Goal: Use online tool/utility

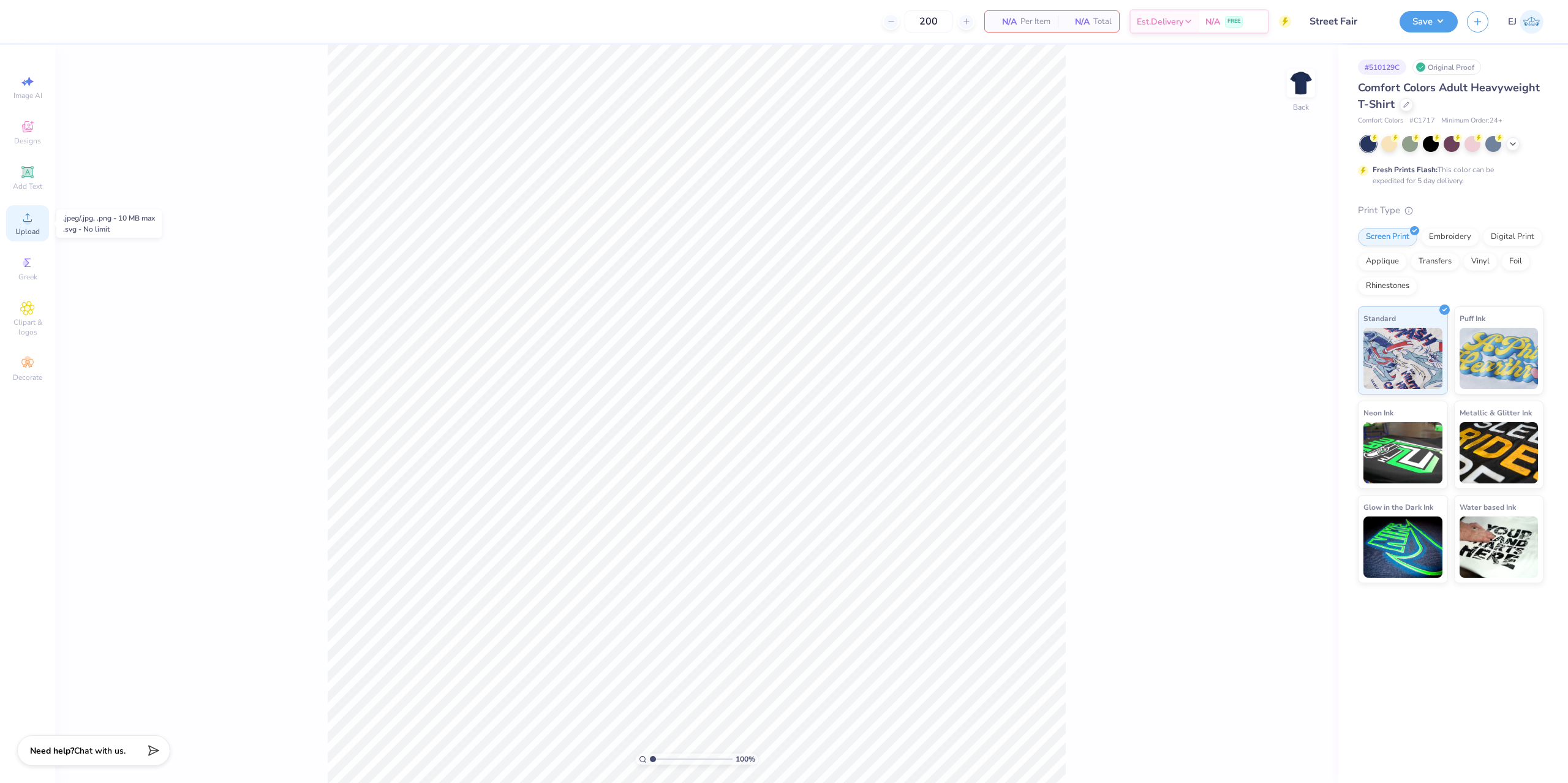
click at [29, 216] on icon at bounding box center [27, 217] width 15 height 15
click at [84, 21] on div at bounding box center [77, 20] width 17 height 17
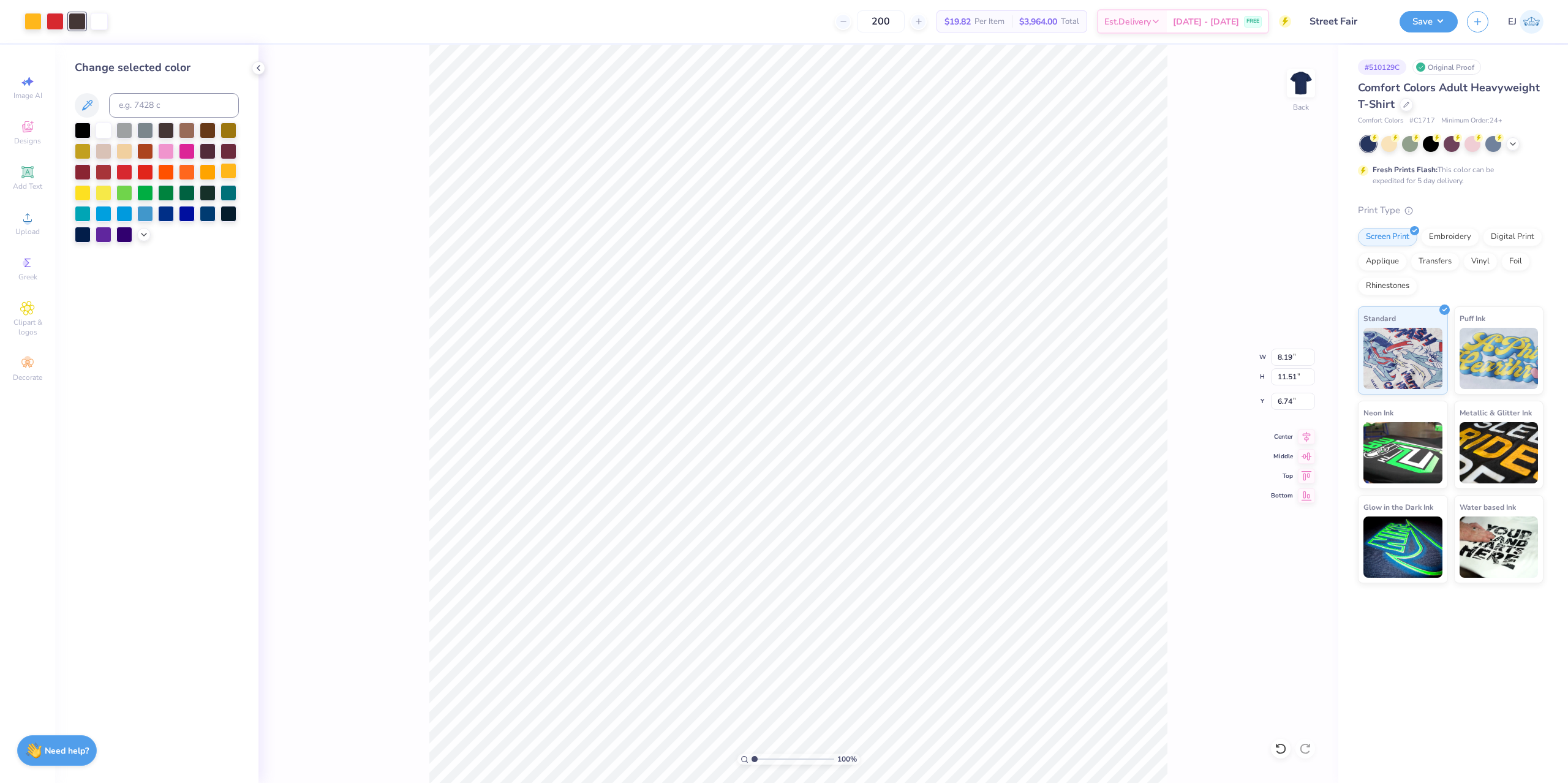
drag, startPoint x: 82, startPoint y: 137, endPoint x: 234, endPoint y: 180, distance: 158.0
click at [83, 137] on div at bounding box center [82, 130] width 16 height 16
click at [1290, 376] on input "11.51" at bounding box center [1292, 376] width 44 height 17
type input "3"
type input "3.5"
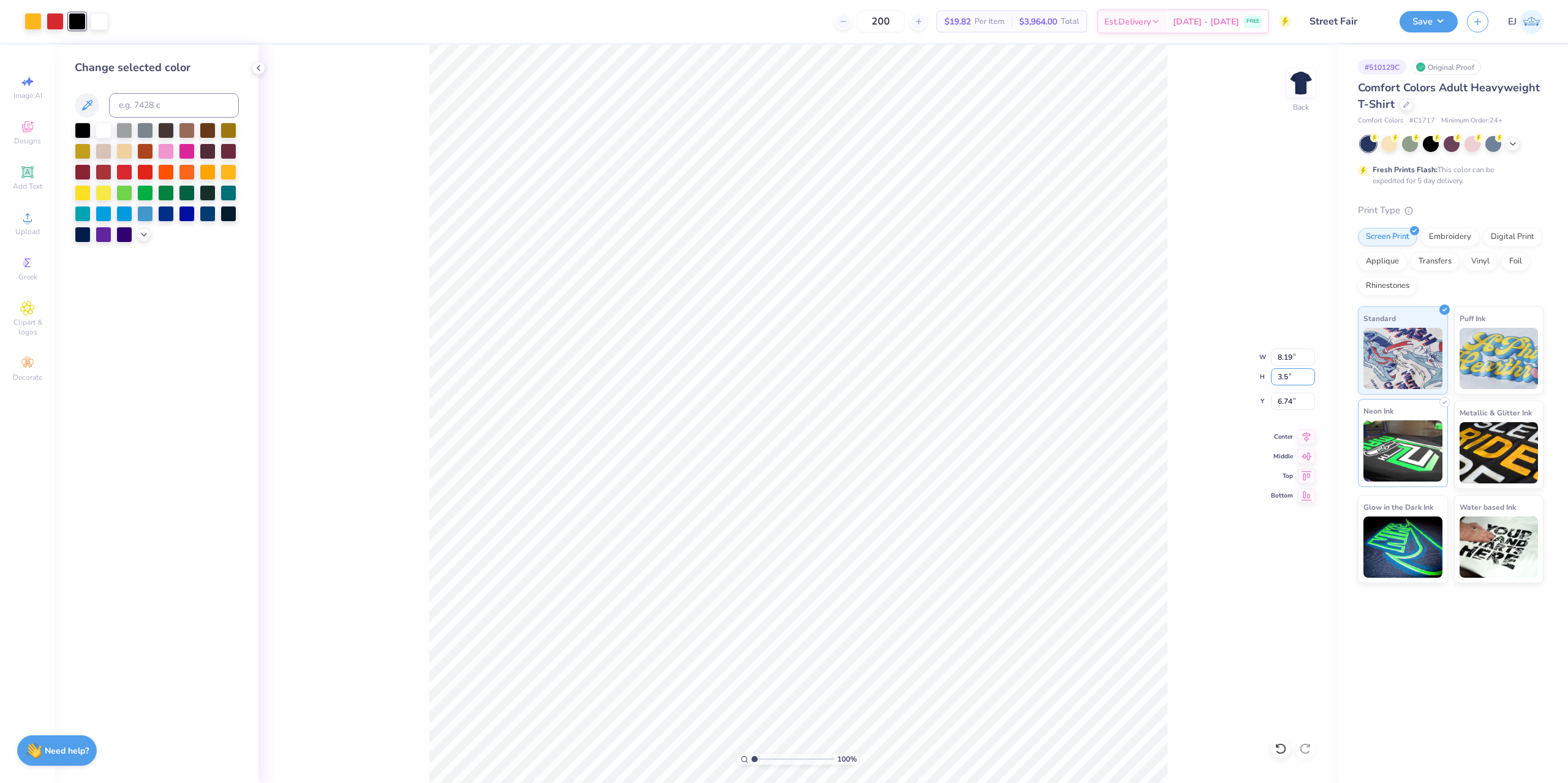
type input "2.49"
type input "3.50"
type input "3.00"
drag, startPoint x: 1297, startPoint y: 386, endPoint x: 1295, endPoint y: 376, distance: 10.2
click at [1295, 376] on div "100 % Back W 2.49 2.49 " H 3.50 3.50 " Y 3.00 3.00 " Center Middle Top Bottom" at bounding box center [798, 413] width 1080 height 738
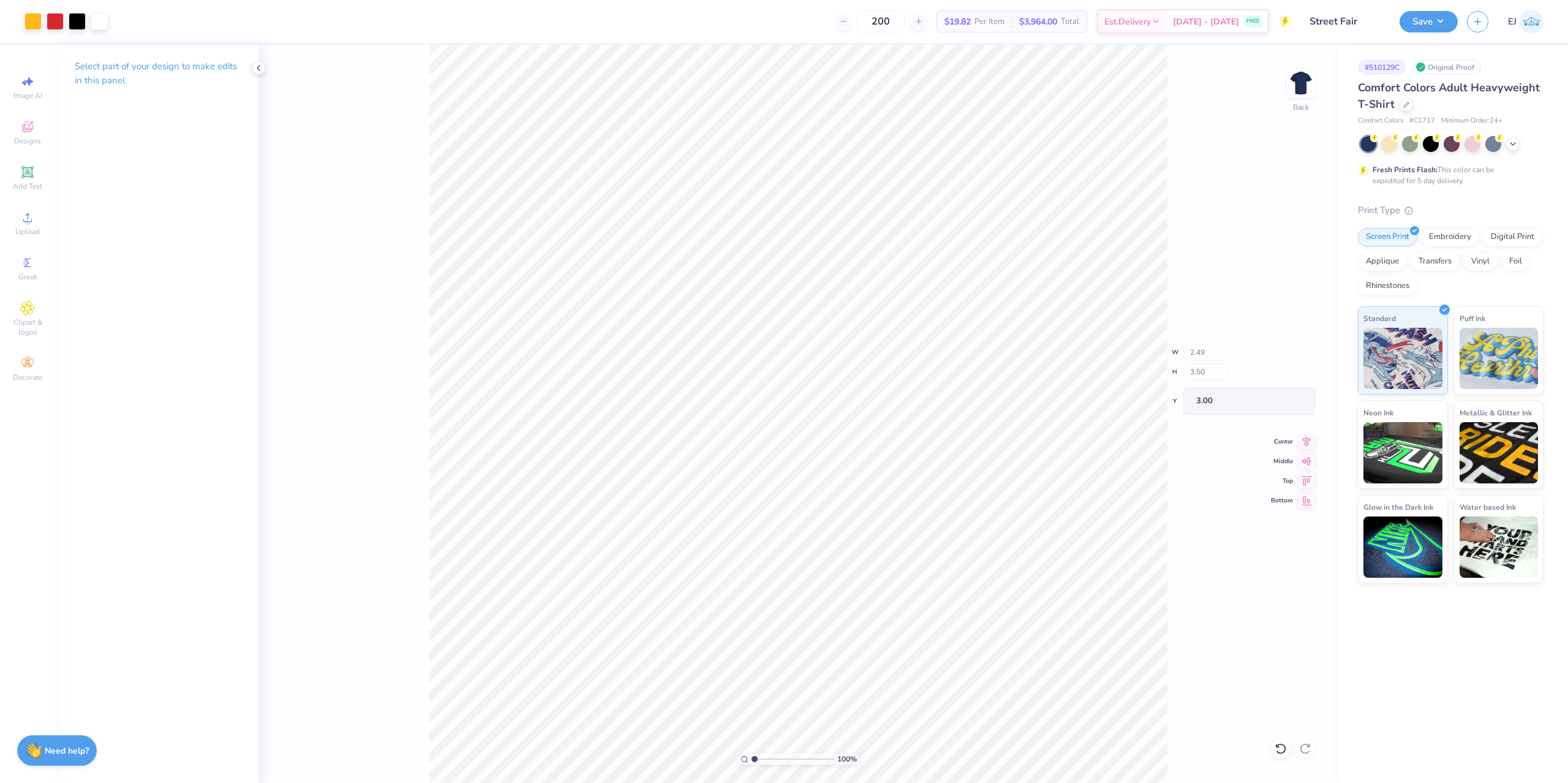
click at [1293, 377] on div "100 % Back W 2.49 H 3.50 Y 3.00 Center Middle Top Bottom" at bounding box center [798, 413] width 1080 height 738
click at [1295, 374] on input "3.50" at bounding box center [1292, 376] width 44 height 17
type input "4"
type input "2.85"
type input "4.00"
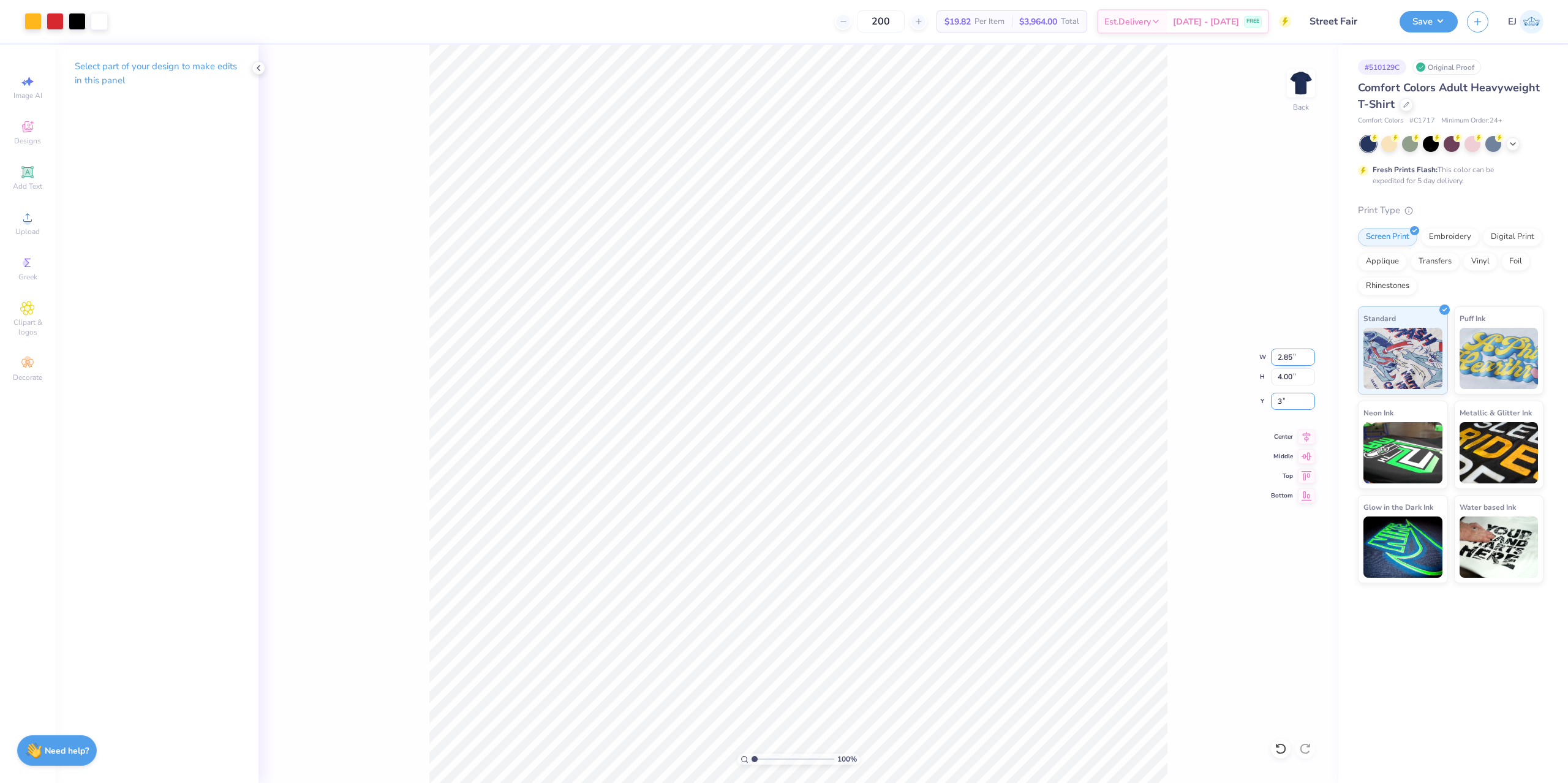
type input "3.00"
click at [769, 760] on input "range" at bounding box center [792, 759] width 82 height 11
drag, startPoint x: 769, startPoint y: 760, endPoint x: 684, endPoint y: 750, distance: 85.6
type input "1"
click at [751, 753] on input "range" at bounding box center [792, 759] width 82 height 11
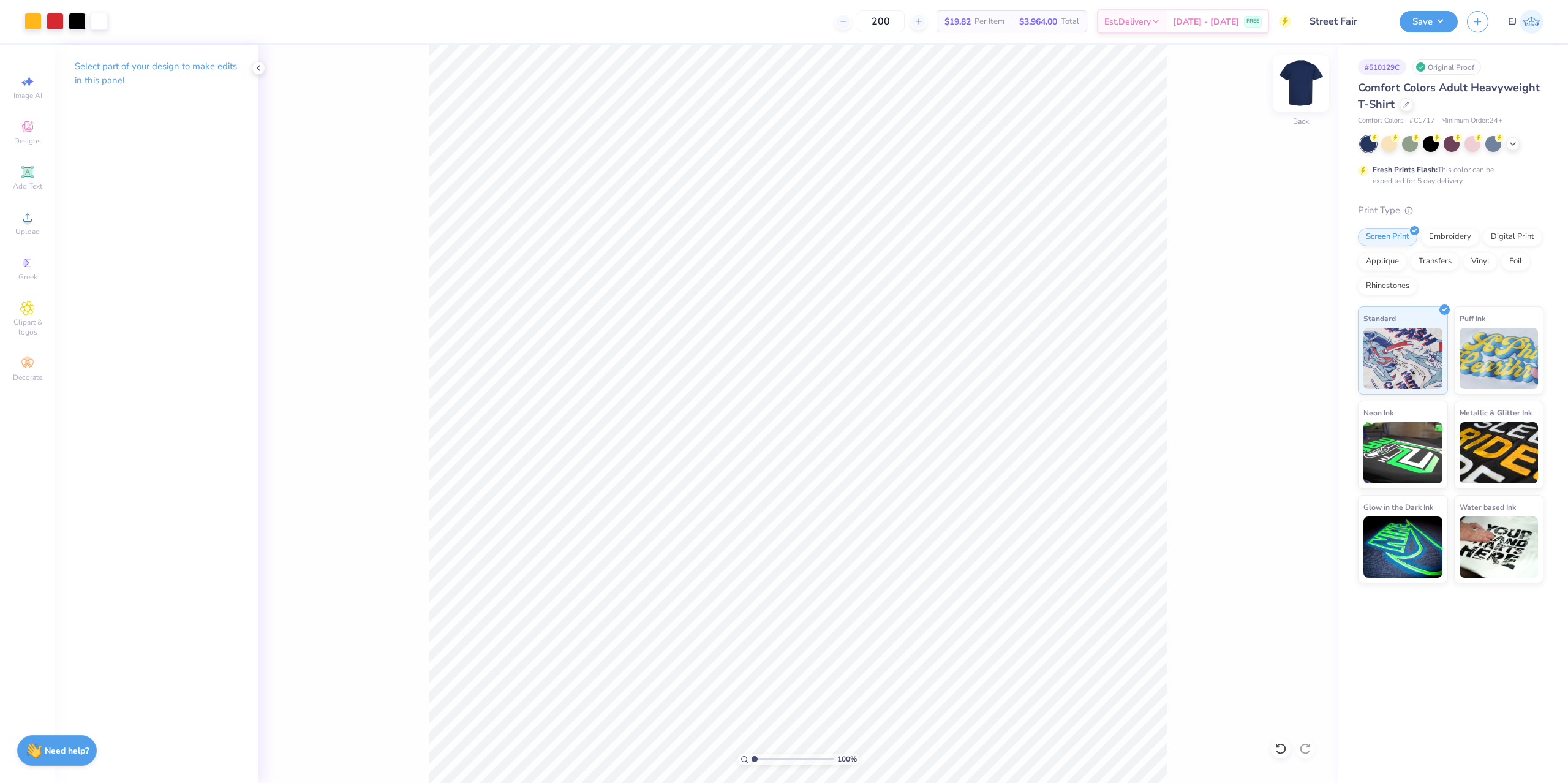
click at [1298, 81] on img at bounding box center [1301, 83] width 49 height 49
click at [20, 215] on icon at bounding box center [27, 217] width 15 height 15
click at [1290, 84] on img at bounding box center [1301, 83] width 49 height 49
drag, startPoint x: 1302, startPoint y: 85, endPoint x: 30, endPoint y: 234, distance: 1280.7
click at [1302, 85] on img at bounding box center [1300, 83] width 25 height 25
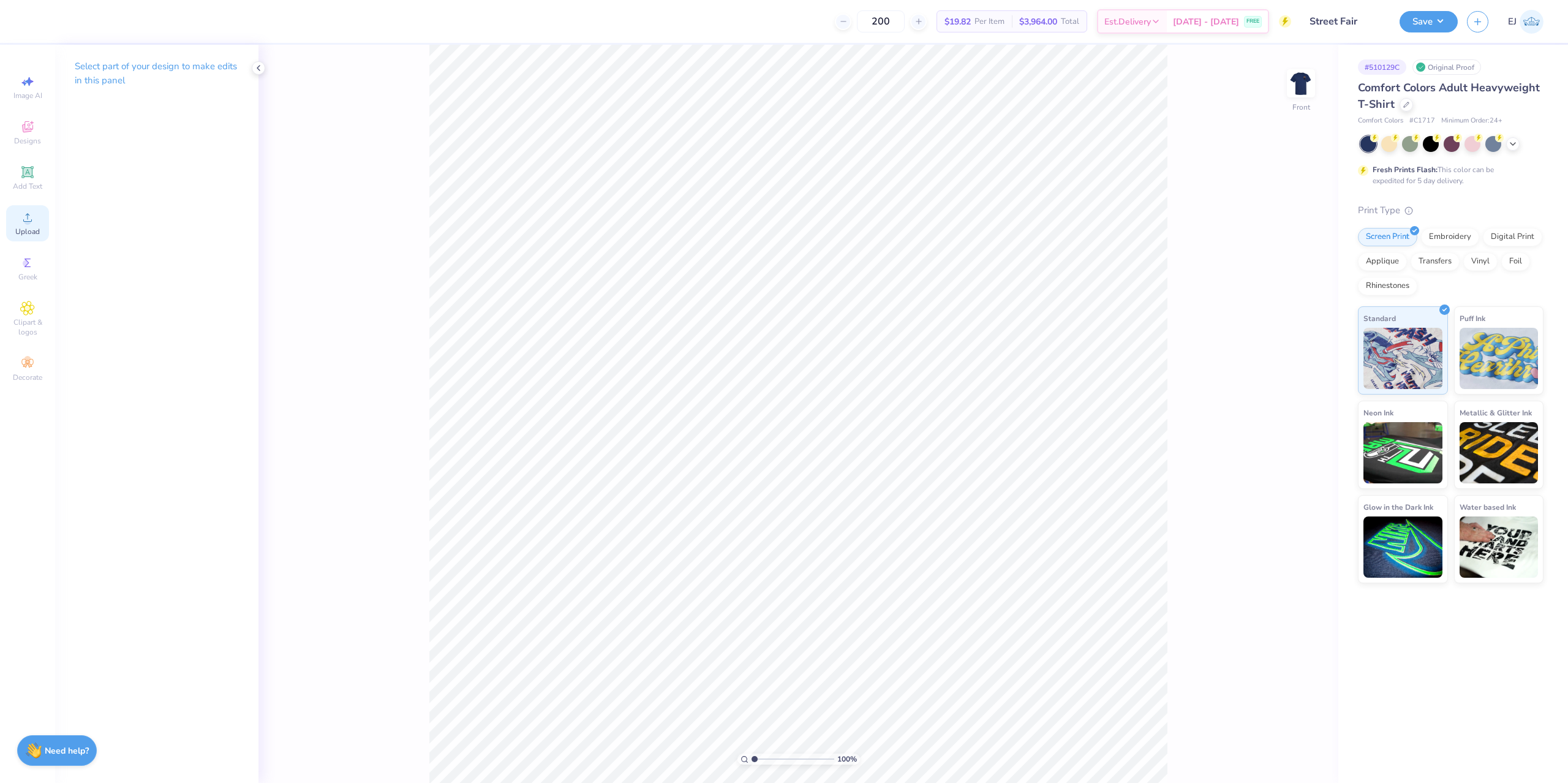
click at [30, 227] on span "Upload" at bounding box center [27, 232] width 25 height 10
click at [20, 228] on span "Upload" at bounding box center [27, 232] width 25 height 10
click at [77, 24] on div at bounding box center [77, 20] width 17 height 17
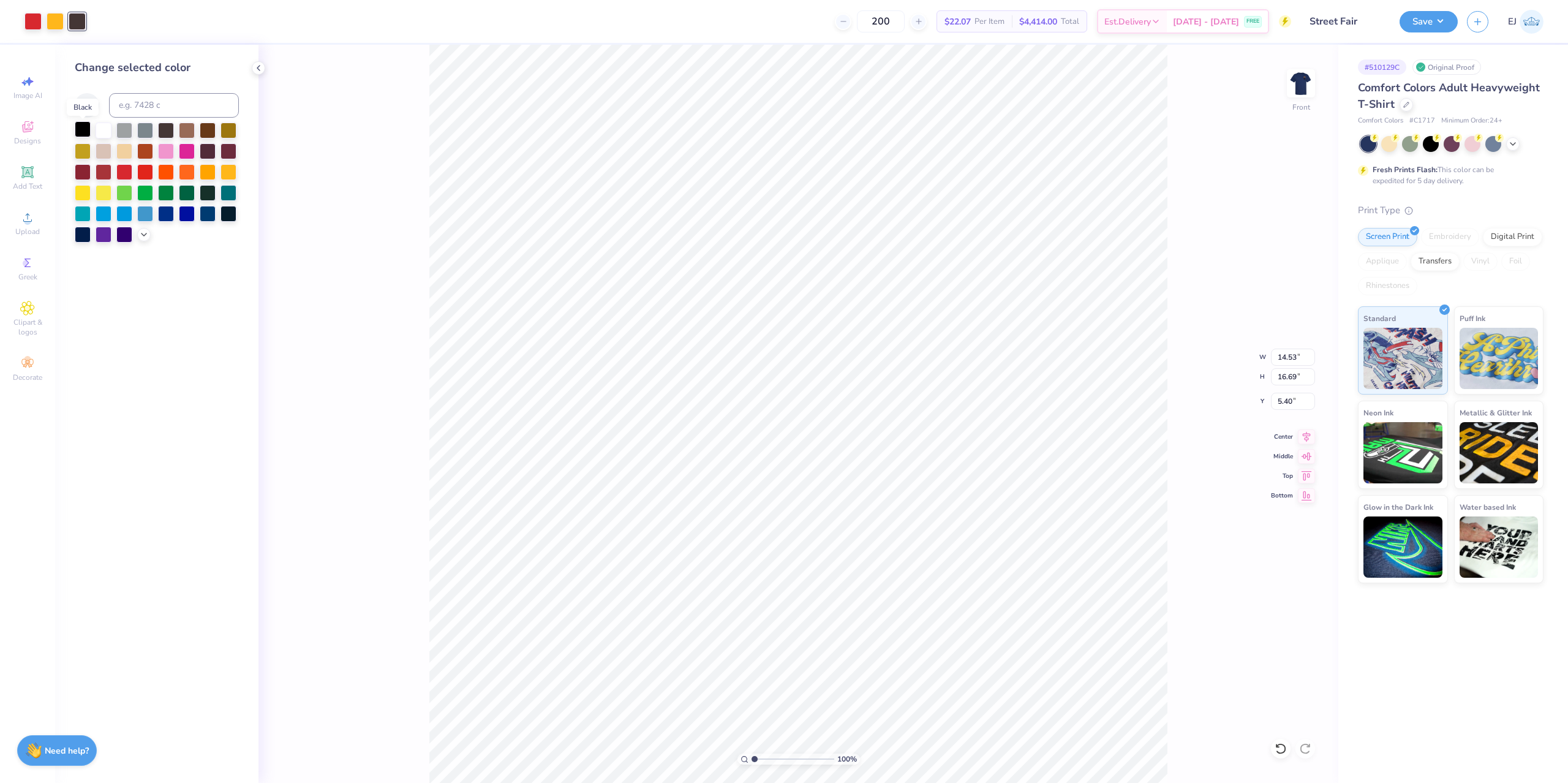
click at [87, 133] on div at bounding box center [82, 129] width 16 height 16
click at [1286, 359] on input "14.53" at bounding box center [1292, 357] width 44 height 17
click at [1288, 377] on input "16.69" at bounding box center [1292, 376] width 44 height 17
type input "15"
type input "13.06"
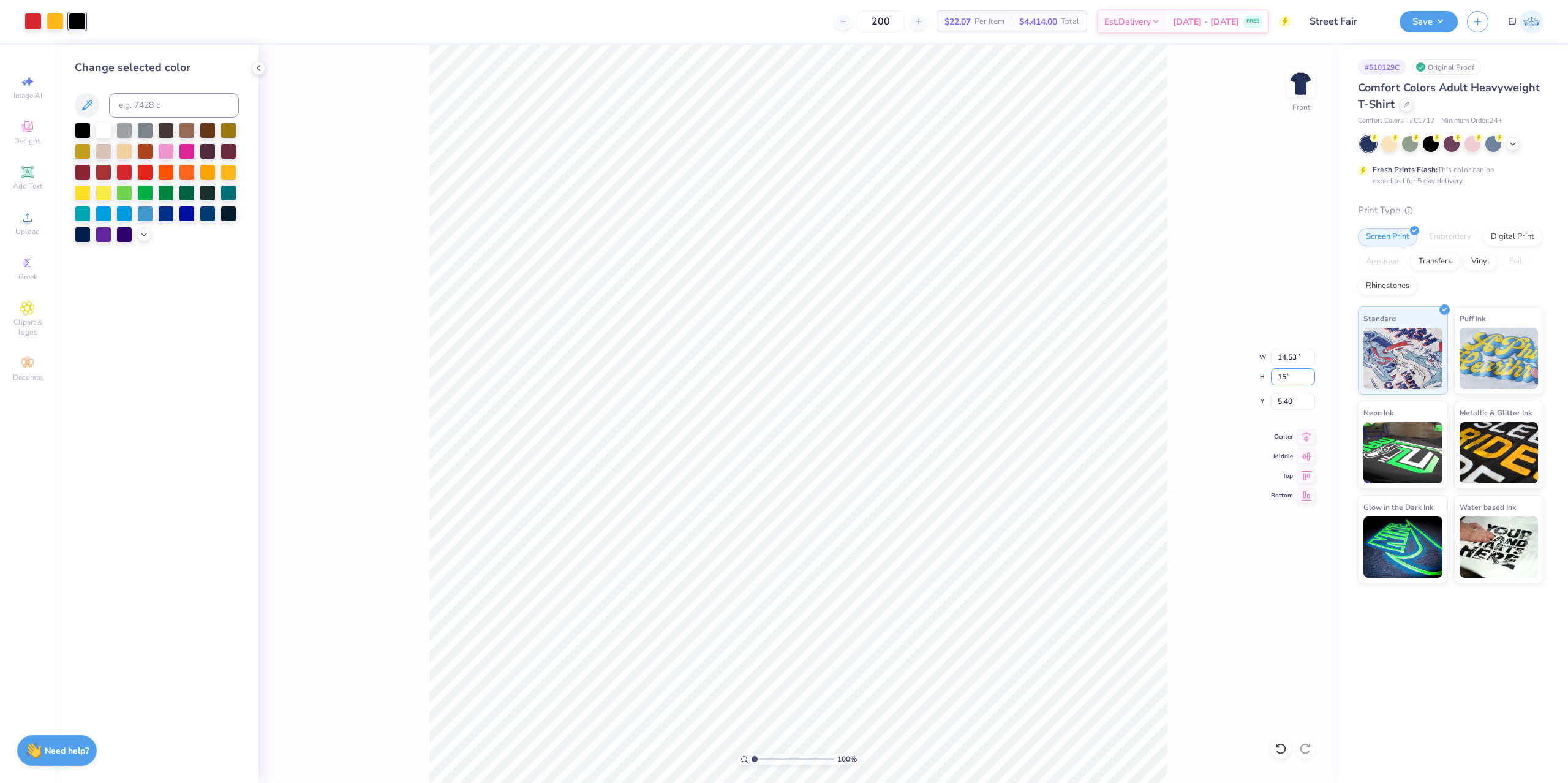
type input "15.00"
type input "6.25"
click at [1289, 357] on input "13.06" at bounding box center [1292, 357] width 44 height 17
type input "12.50"
type input "14.36"
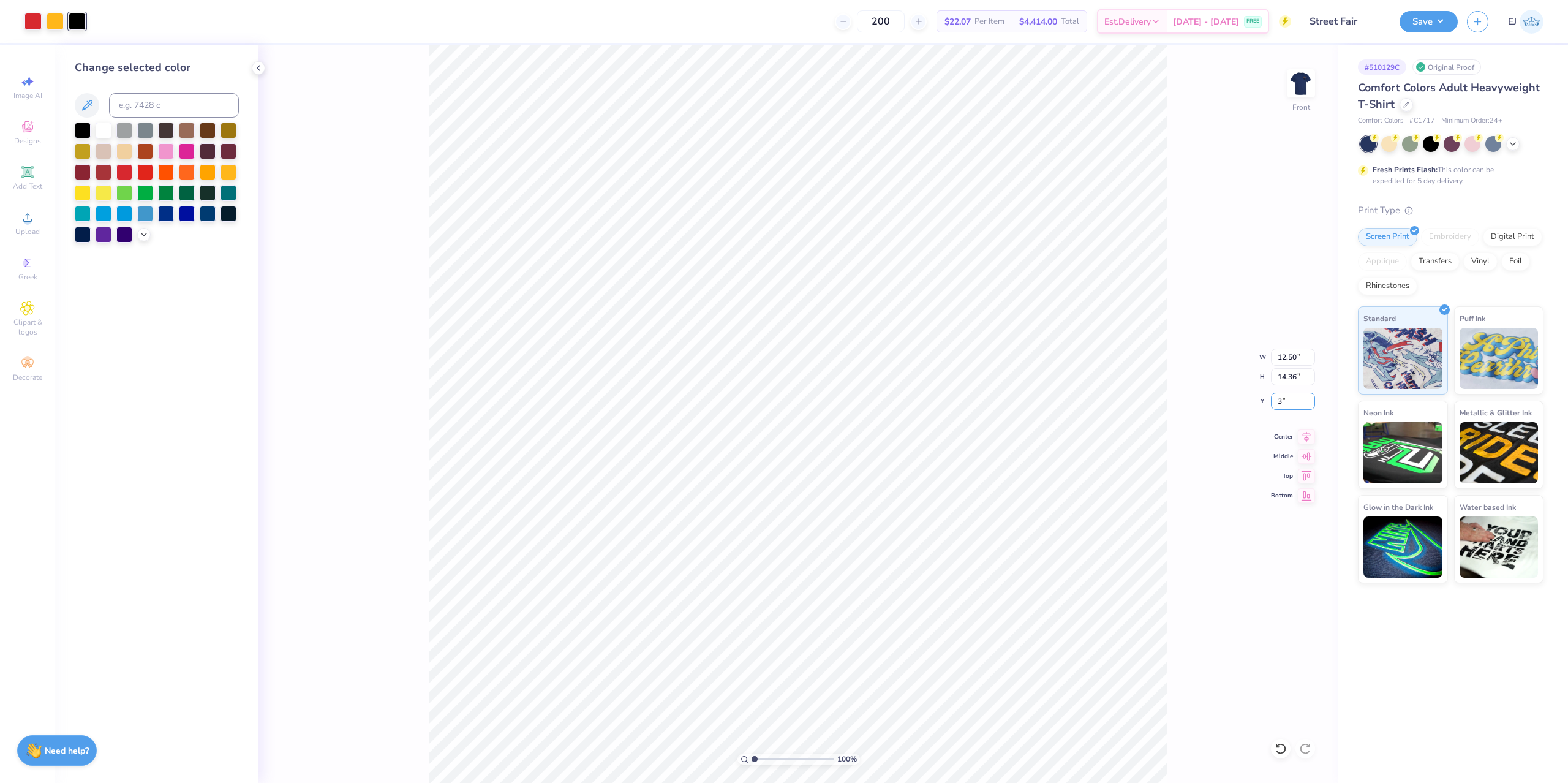
type input "3.00"
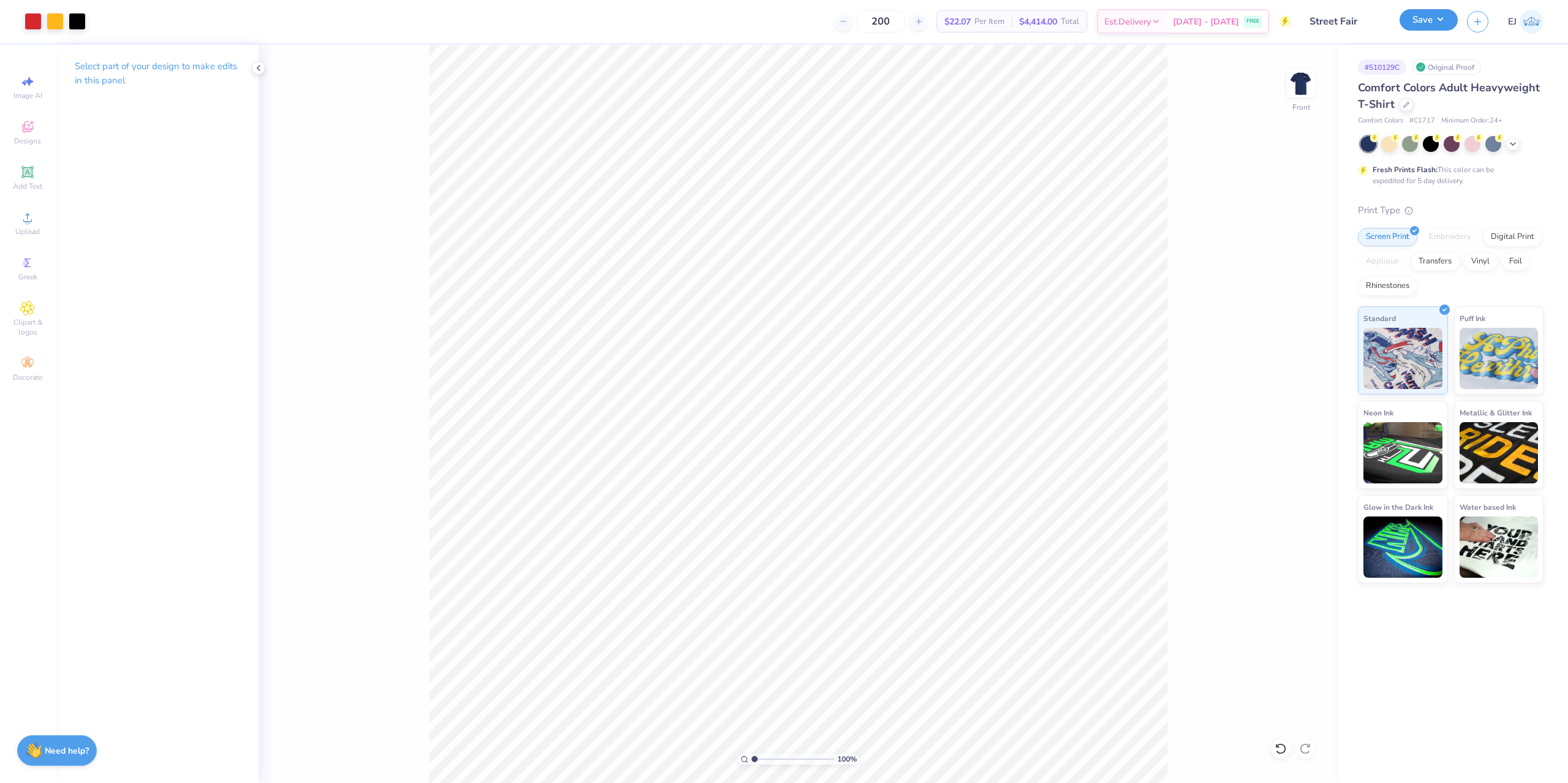
click at [1446, 20] on button "Save" at bounding box center [1428, 20] width 58 height 21
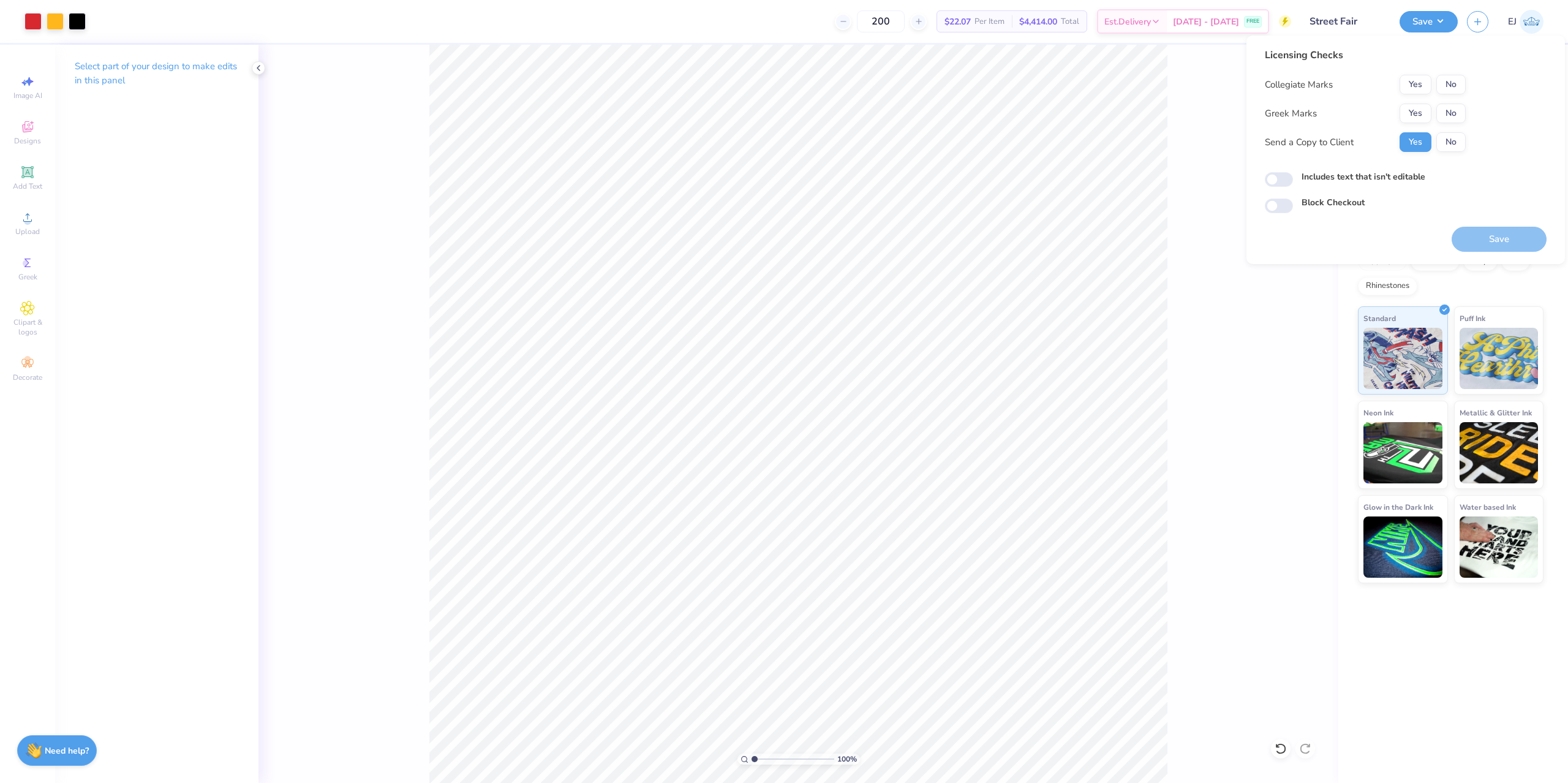
click at [1437, 105] on div "Yes No" at bounding box center [1433, 113] width 66 height 20
click at [1448, 109] on button "No" at bounding box center [1451, 113] width 30 height 20
click at [1445, 87] on button "No" at bounding box center [1451, 85] width 30 height 20
click at [1512, 232] on button "Save" at bounding box center [1498, 240] width 95 height 25
